Goal: Task Accomplishment & Management: Manage account settings

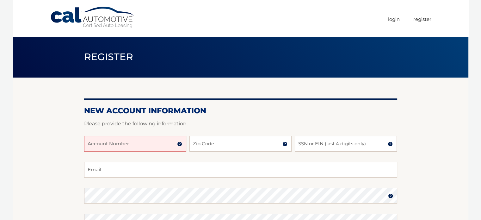
click at [179, 144] on img at bounding box center [179, 143] width 5 height 5
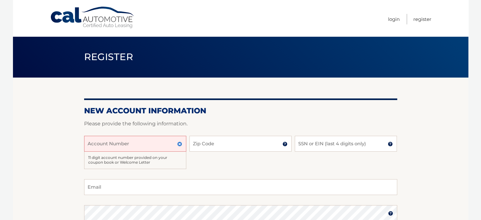
click at [94, 144] on input "Account Number" at bounding box center [135, 144] width 102 height 16
click at [109, 148] on input "44455990599" at bounding box center [135, 144] width 102 height 16
click at [146, 146] on input "44455990599" at bounding box center [135, 144] width 102 height 16
type input "44455990599"
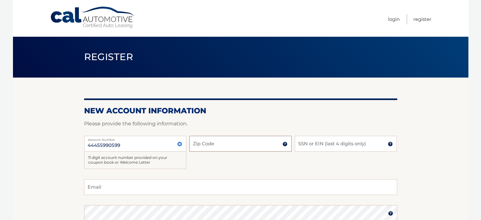
click at [224, 144] on input "Zip Code" at bounding box center [240, 144] width 102 height 16
type input "14031"
click at [59, 146] on section "New Account Information Please provide the following information. 44455990599 A…" at bounding box center [240, 209] width 455 height 264
click at [303, 143] on input "SSN or EIN (last 4 digits only)" at bounding box center [346, 144] width 102 height 16
type input "5015"
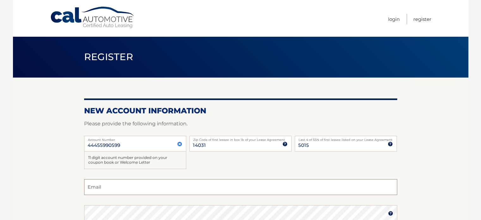
click at [112, 185] on input "Email" at bounding box center [240, 187] width 313 height 16
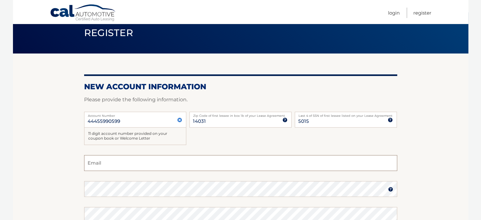
scroll to position [41, 0]
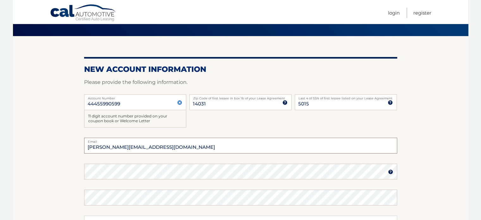
type input "joe.catchlight@gmail.com"
click at [18, 119] on section "New Account Information Please provide the following information. 44455990599 A…" at bounding box center [240, 168] width 455 height 264
click at [390, 171] on img at bounding box center [390, 171] width 5 height 5
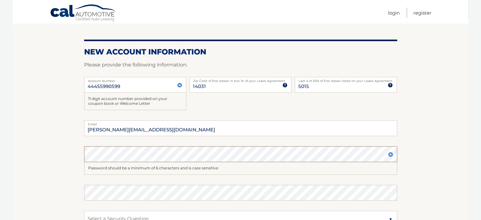
scroll to position [48, 0]
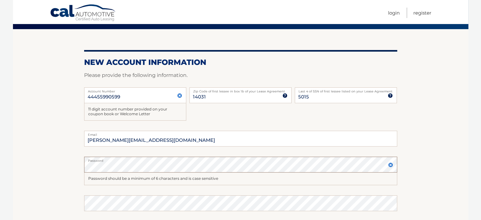
click at [84, 172] on div at bounding box center [84, 172] width 0 height 0
click at [390, 164] on img at bounding box center [390, 164] width 5 height 5
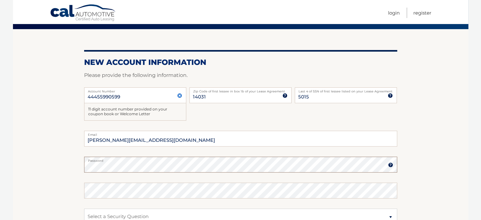
click at [83, 163] on section "New Account Information Please provide the following information. 44455990599 A…" at bounding box center [240, 161] width 455 height 264
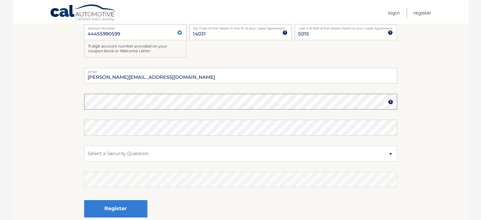
scroll to position [112, 0]
click at [84, 200] on button "Register" at bounding box center [115, 208] width 63 height 17
click at [390, 152] on select "Select a Security Question What was the name of your elementary school? What is…" at bounding box center [240, 153] width 313 height 16
select select "2"
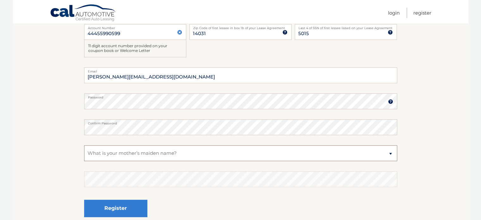
click at [84, 145] on select "Select a Security Question What was the name of your elementary school? What is…" at bounding box center [240, 153] width 313 height 16
click at [84, 200] on button "Register" at bounding box center [115, 208] width 63 height 17
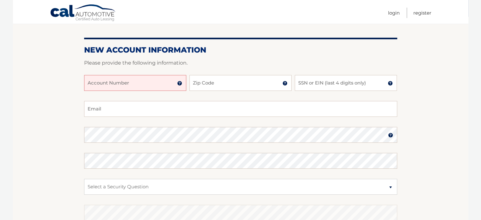
scroll to position [58, 0]
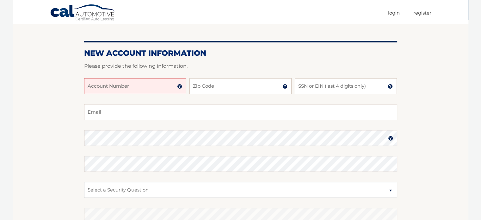
click at [111, 85] on input "Account Number" at bounding box center [135, 86] width 102 height 16
type input "44455990599"
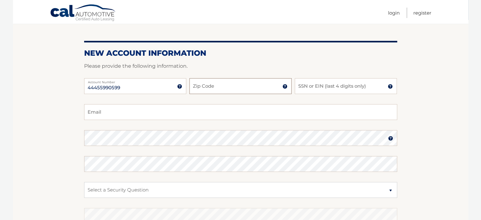
click at [202, 87] on input "Zip Code" at bounding box center [240, 86] width 102 height 16
type input "14031"
click at [314, 84] on input "SSN or EIN (last 4 digits only)" at bounding box center [346, 86] width 102 height 16
type input "5015"
click at [105, 111] on input "Email" at bounding box center [240, 112] width 313 height 16
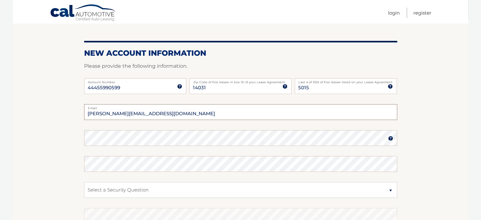
type input "[PERSON_NAME][EMAIL_ADDRESS][DOMAIN_NAME]"
click at [57, 127] on section "New Account Information Please provide the following information. 44455990599 A…" at bounding box center [240, 143] width 455 height 247
click at [69, 175] on section "New Account Information Please provide the following information. 44455990599 A…" at bounding box center [240, 143] width 455 height 247
click at [93, 186] on select "Select a Security Question What was the name of your elementary school? What is…" at bounding box center [240, 190] width 313 height 16
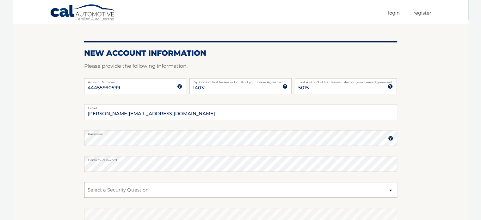
select select "2"
click at [84, 182] on select "Select a Security Question What was the name of your elementary school? What is…" at bounding box center [240, 190] width 313 height 16
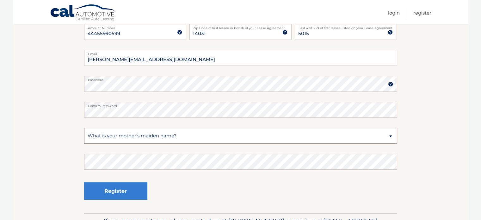
scroll to position [121, 0]
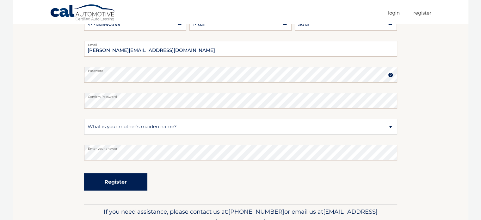
click at [107, 180] on button "Register" at bounding box center [115, 181] width 63 height 17
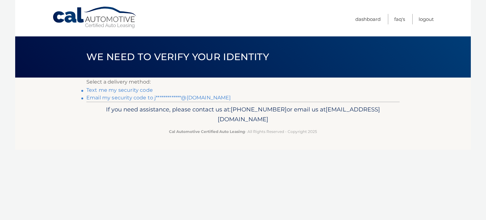
click at [207, 98] on link "**********" at bounding box center [158, 98] width 145 height 6
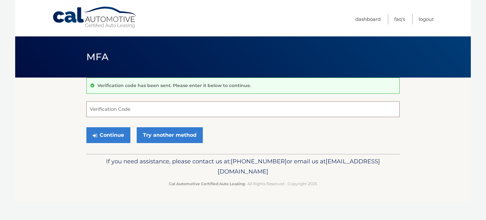
click at [94, 105] on input "Verification Code" at bounding box center [242, 109] width 313 height 16
paste input "011688"
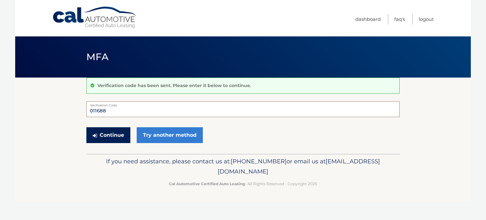
type input "011688"
click at [111, 133] on button "Continue" at bounding box center [108, 135] width 44 height 16
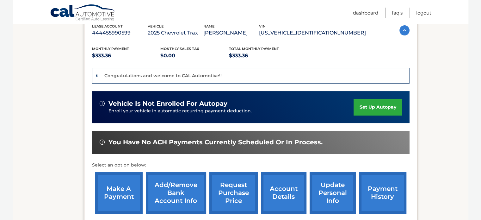
scroll to position [126, 0]
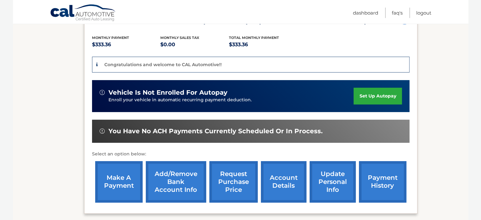
click at [363, 95] on link "set up autopay" at bounding box center [378, 96] width 48 height 17
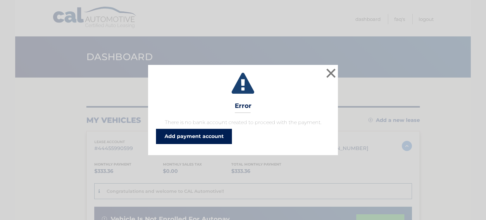
click at [186, 134] on link "Add payment account" at bounding box center [194, 136] width 76 height 15
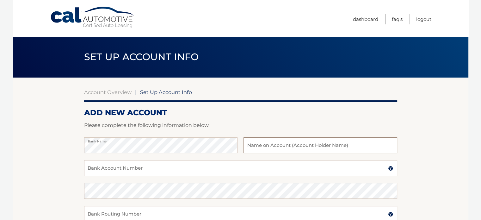
click at [247, 145] on input "text" at bounding box center [320, 145] width 153 height 16
type input "[PERSON_NAME]"
click at [94, 169] on input "Bank Account Number" at bounding box center [240, 168] width 313 height 16
type input "02651219012"
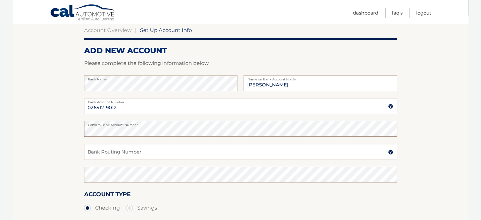
scroll to position [63, 0]
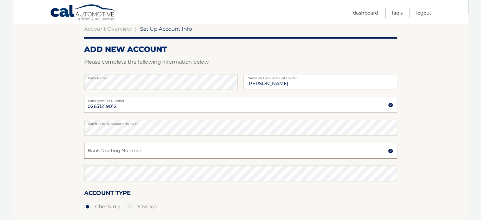
click at [88, 149] on input "Bank Routing Number" at bounding box center [240, 151] width 313 height 16
type input "022000839"
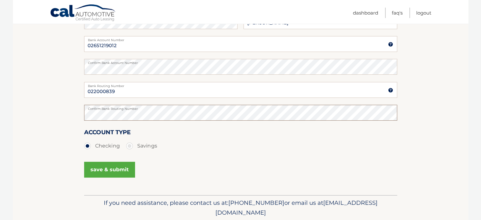
scroll to position [126, 0]
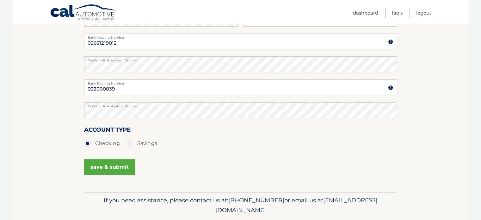
click at [105, 166] on button "save & submit" at bounding box center [109, 167] width 51 height 16
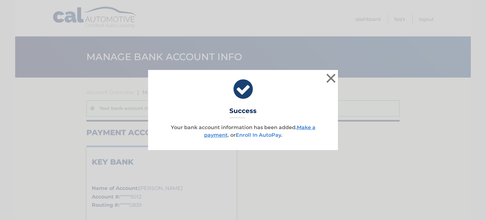
click at [247, 134] on link "Enroll In AutoPay" at bounding box center [258, 135] width 45 height 6
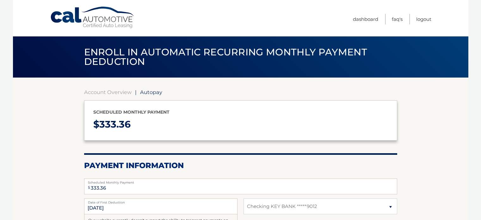
select select "NjFiZDA5YTItZDMxZS00OTQ4LTljN2MtNjg3MzQ1MzUzZjkx"
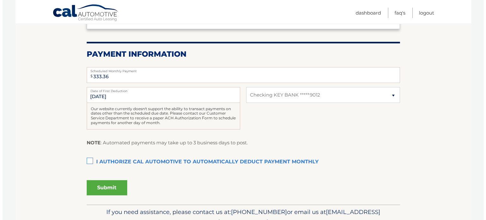
scroll to position [126, 0]
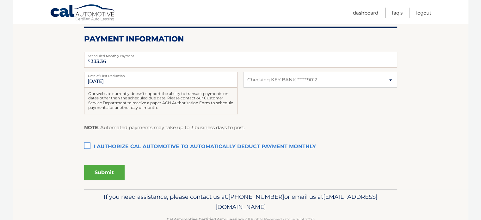
click at [88, 145] on label "I authorize cal automotive to automatically deduct payment monthly This checkbo…" at bounding box center [240, 146] width 313 height 13
click at [0, 0] on input "I authorize cal automotive to automatically deduct payment monthly This checkbo…" at bounding box center [0, 0] width 0 height 0
click at [102, 171] on button "Submit" at bounding box center [104, 172] width 40 height 15
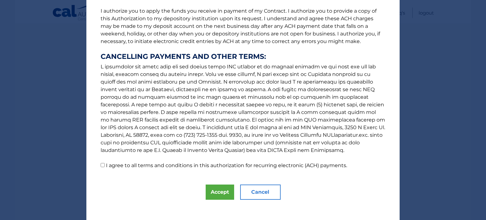
scroll to position [86, 0]
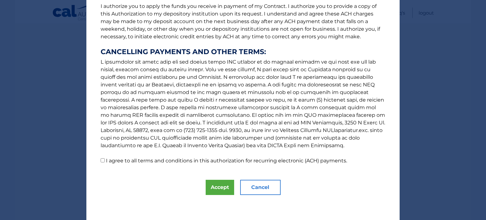
click at [101, 160] on input "I agree to all terms and conditions in this authorization for recurring electro…" at bounding box center [103, 160] width 4 height 4
checkbox input "true"
click at [213, 187] on button "Accept" at bounding box center [220, 187] width 28 height 15
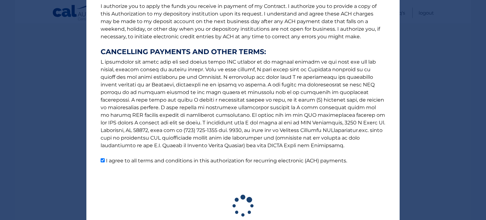
scroll to position [125, 0]
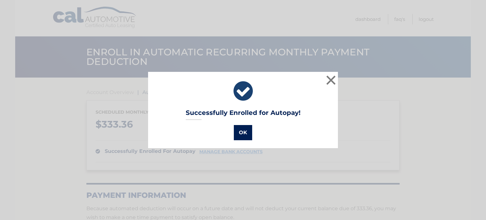
click at [236, 131] on button "OK" at bounding box center [243, 132] width 18 height 15
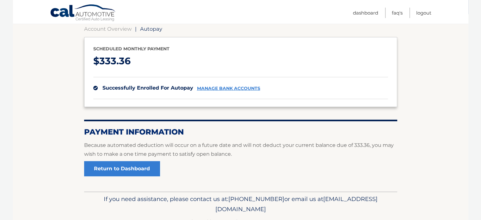
scroll to position [82, 0]
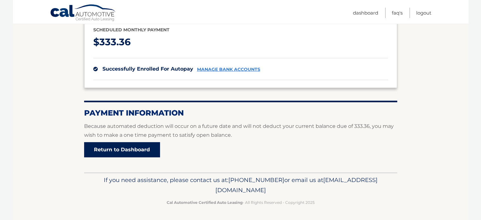
click at [128, 149] on link "Return to Dashboard" at bounding box center [122, 149] width 76 height 15
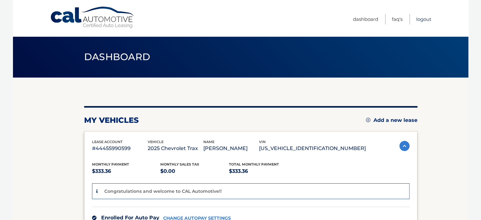
click at [421, 19] on link "Logout" at bounding box center [423, 19] width 15 height 10
